Goal: Complete application form

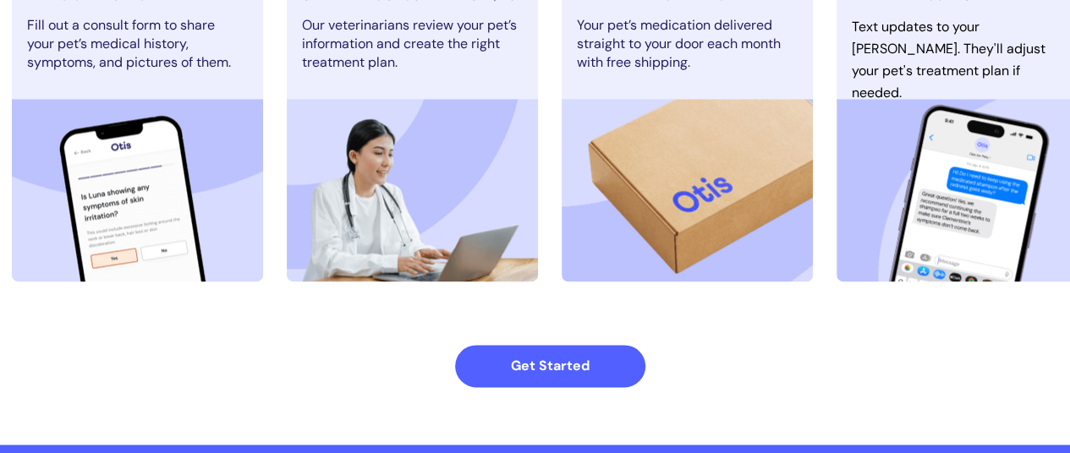
scroll to position [1184, 0]
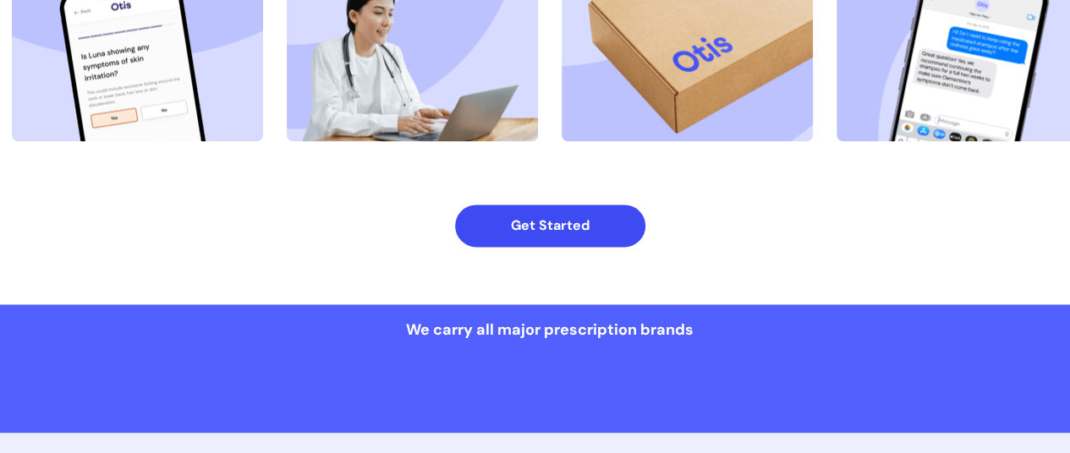
click at [491, 220] on span "Get Started" at bounding box center [550, 225] width 190 height 16
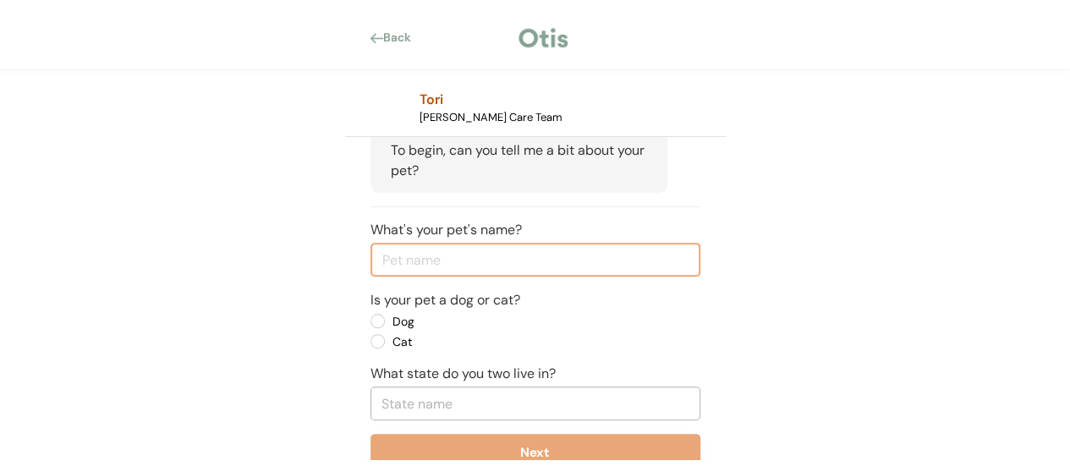
scroll to position [255, 0]
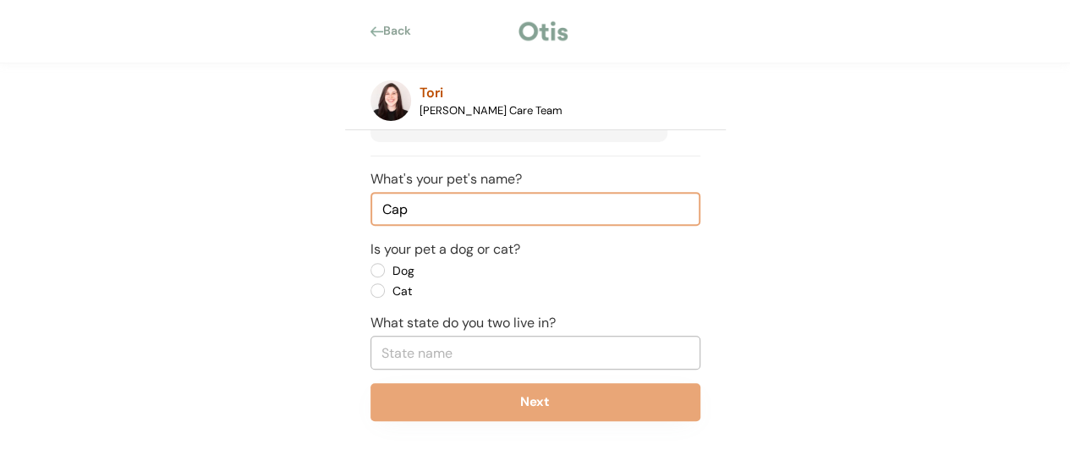
type input "Cap"
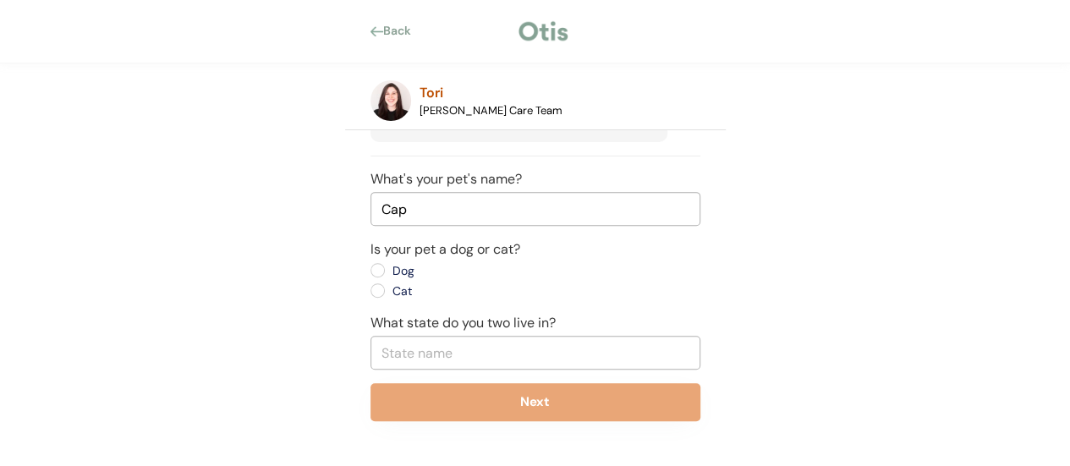
click at [387, 269] on label "Dog" at bounding box center [463, 271] width 152 height 12
click at [369, 269] on input "Dog" at bounding box center [363, 270] width 11 height 11
radio input "true"
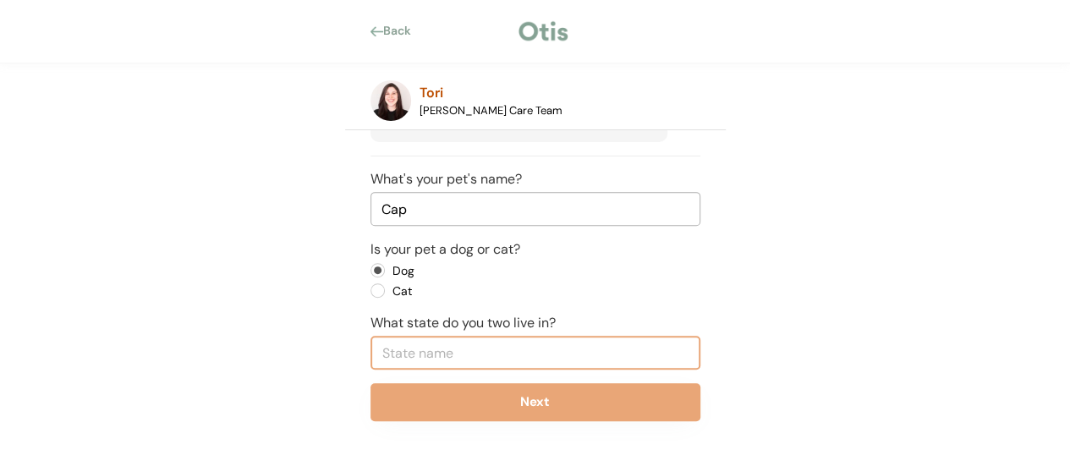
click at [433, 354] on input "text" at bounding box center [536, 353] width 330 height 34
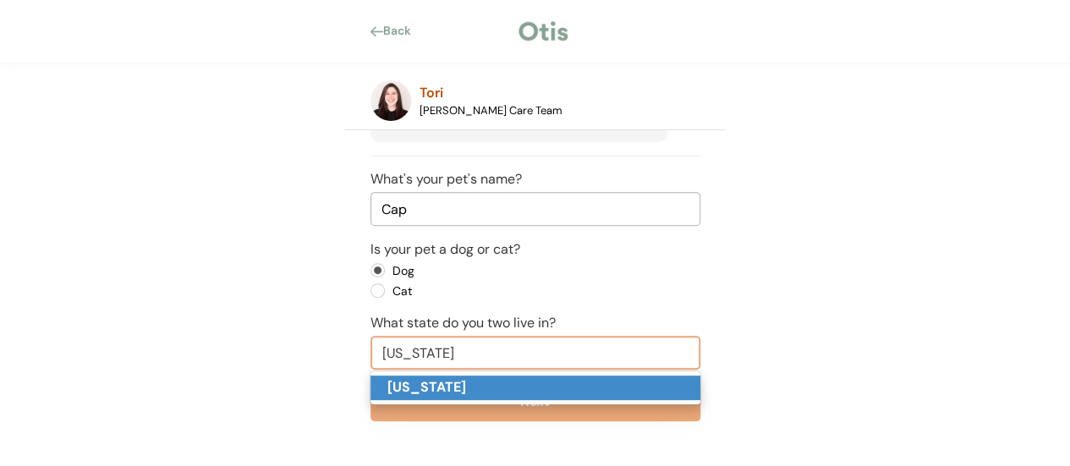
click at [404, 393] on strong "[US_STATE]" at bounding box center [426, 387] width 79 height 18
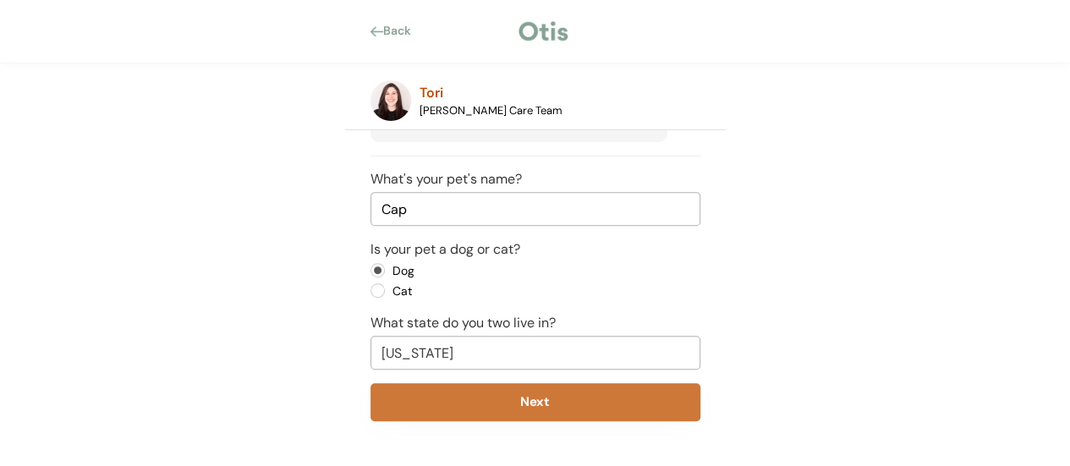
type input "[US_STATE]"
click at [519, 407] on button "Next" at bounding box center [536, 402] width 330 height 38
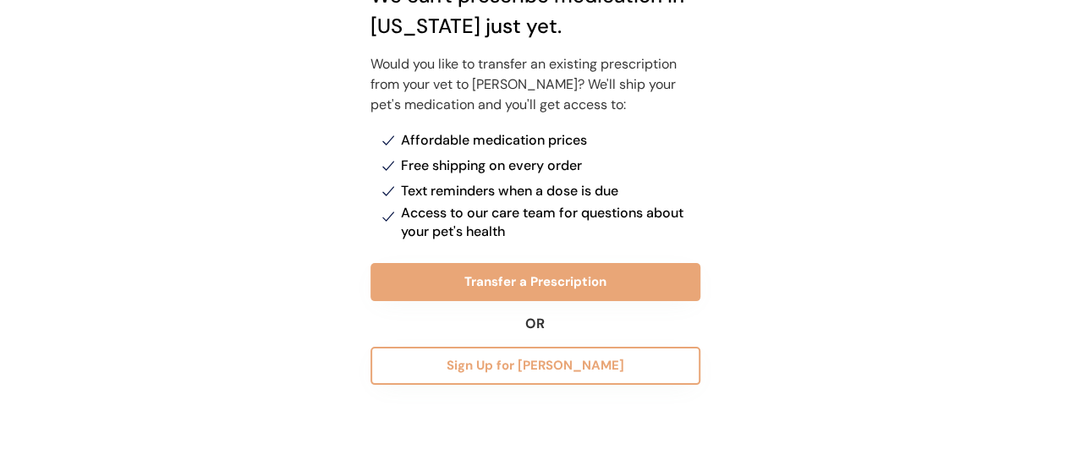
scroll to position [41, 0]
